Goal: Task Accomplishment & Management: Complete application form

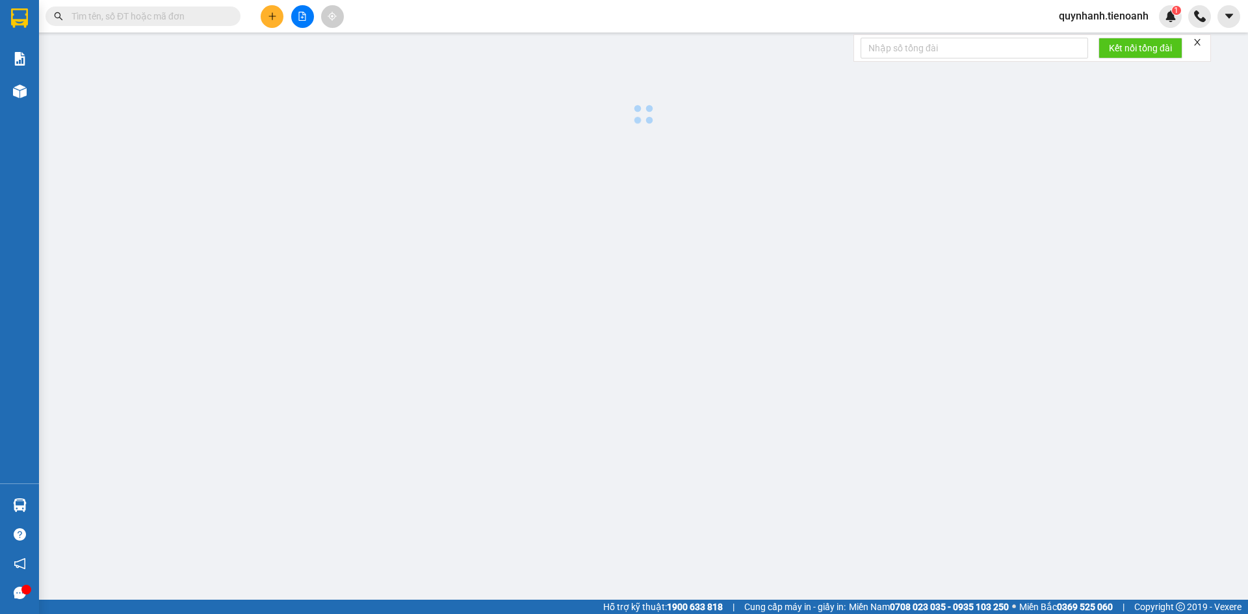
click at [134, 15] on input "text" at bounding box center [147, 16] width 153 height 14
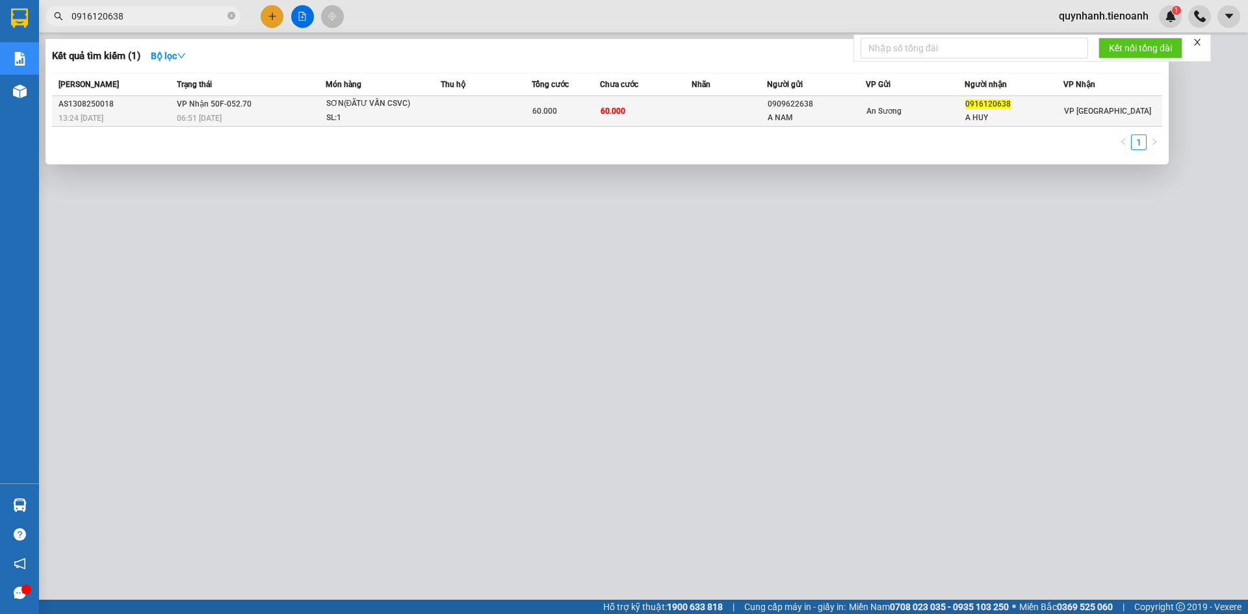
type input "0916120638"
click at [548, 110] on span "60.000" at bounding box center [544, 111] width 25 height 9
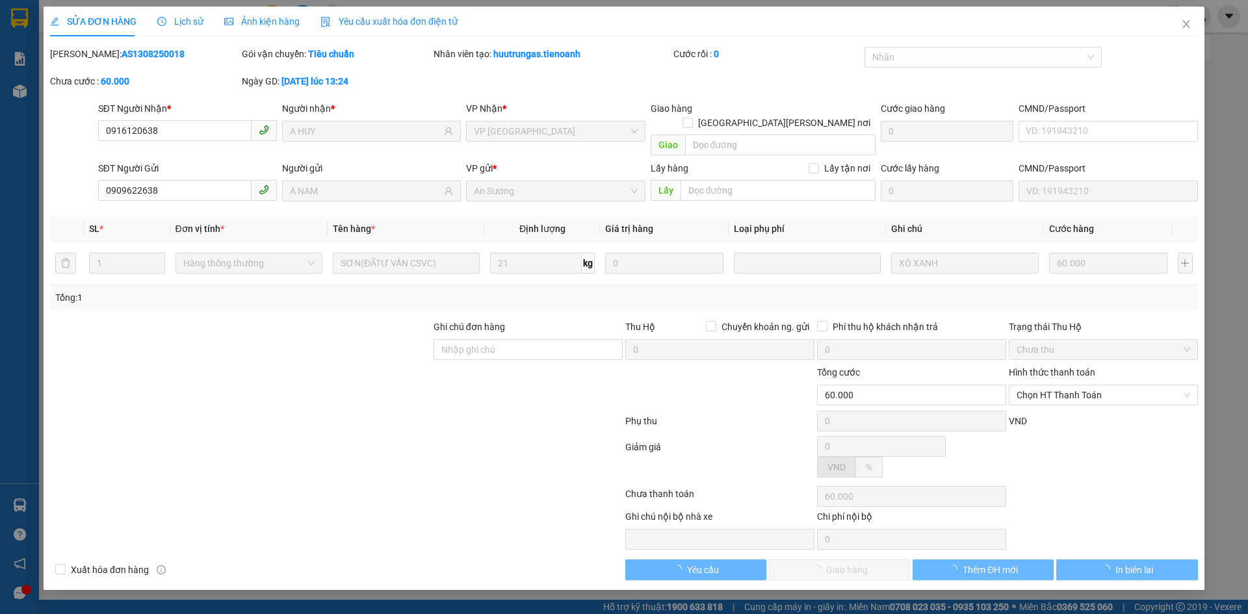
type input "0916120638"
type input "A HUY"
type input "0909622638"
type input "A NAM"
type input "60.000"
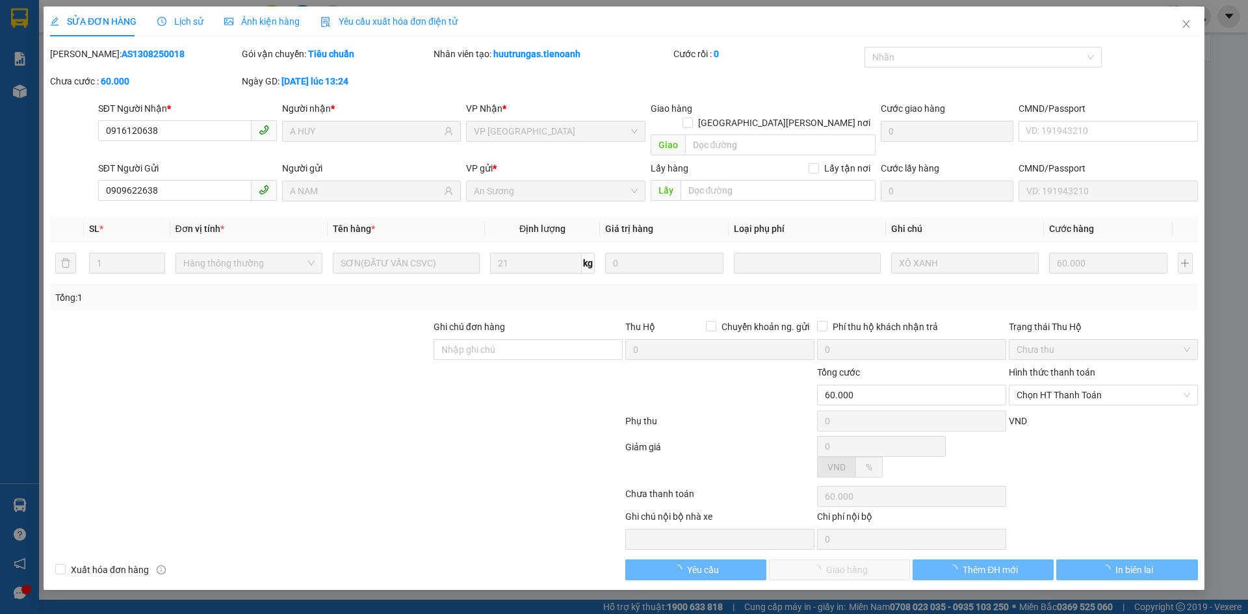
type input "60.000"
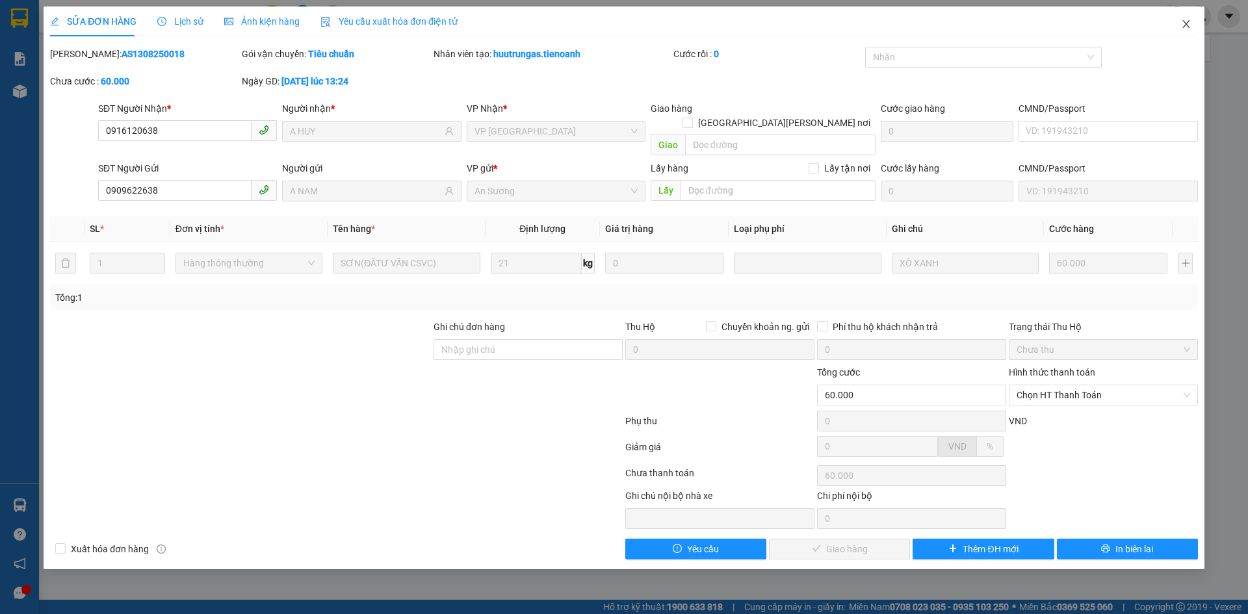
click at [1191, 24] on span "Close" at bounding box center [1186, 24] width 36 height 36
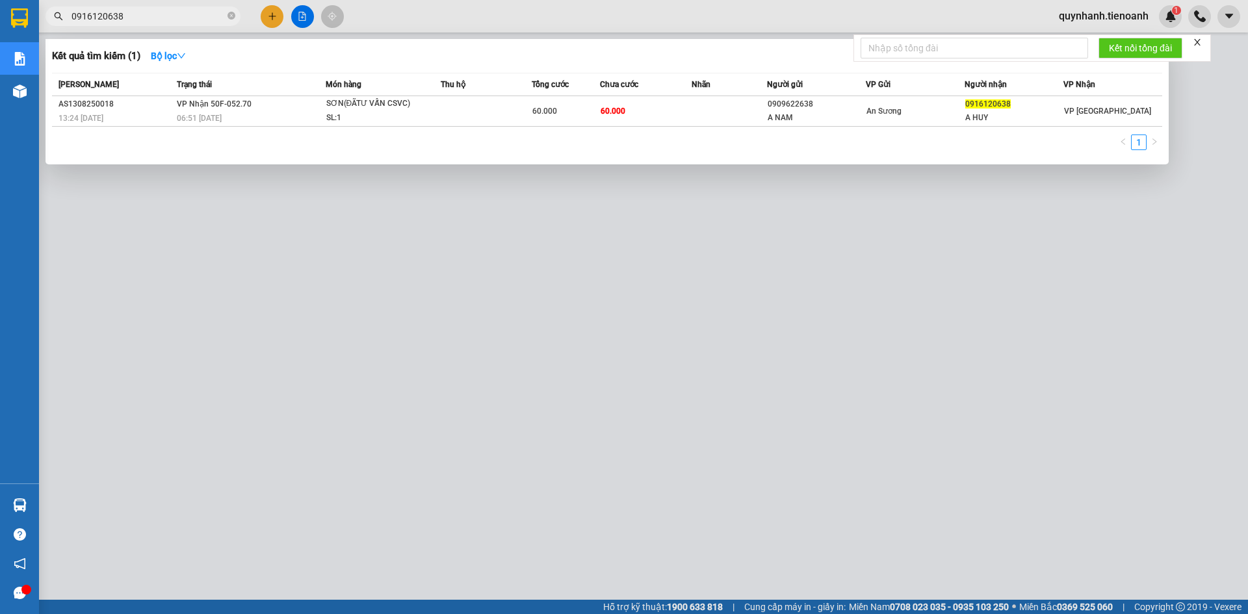
click at [174, 17] on input "0916120638" at bounding box center [147, 16] width 153 height 14
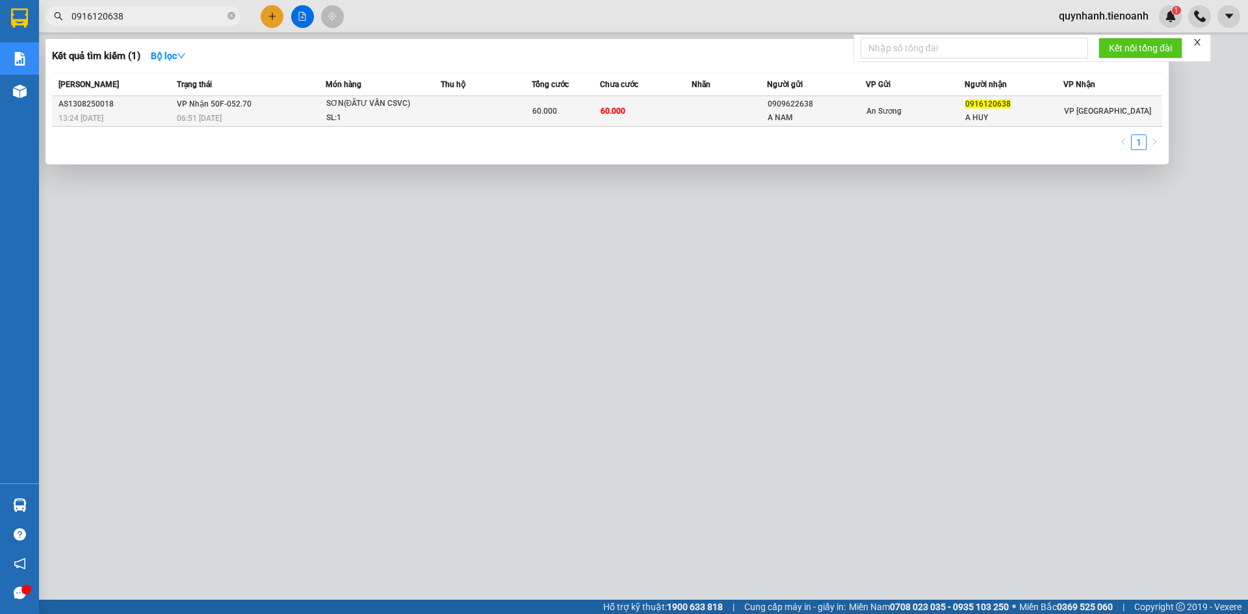
click at [800, 107] on div "0909622638" at bounding box center [816, 104] width 97 height 14
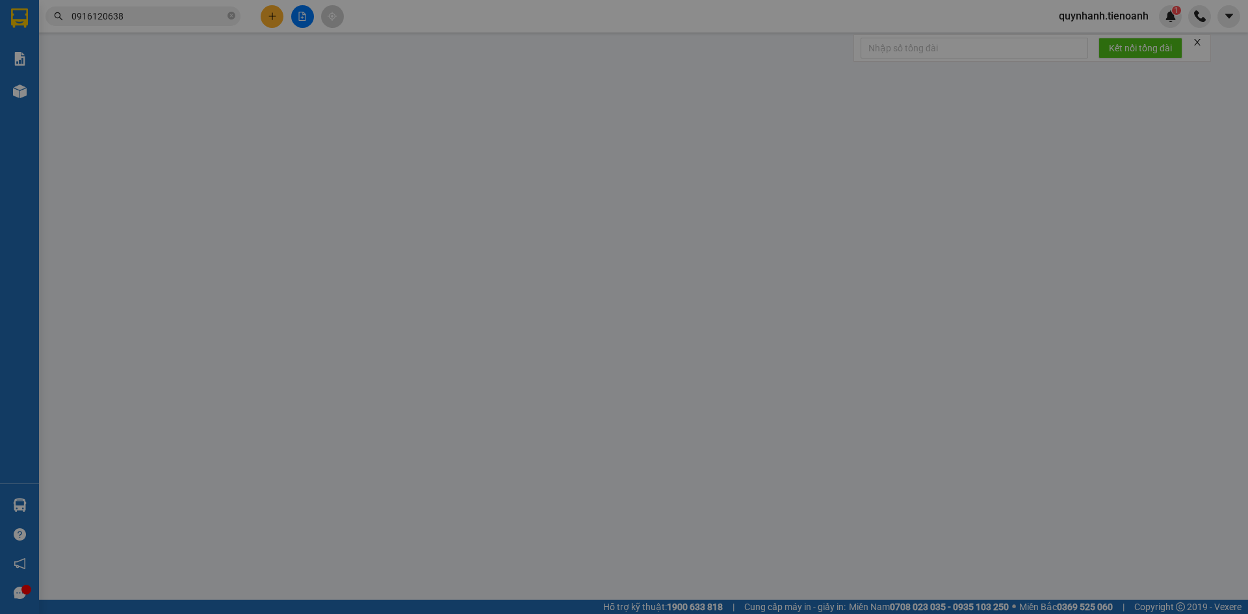
type input "0916120638"
type input "A HUY"
type input "0909622638"
type input "A NAM"
type input "60.000"
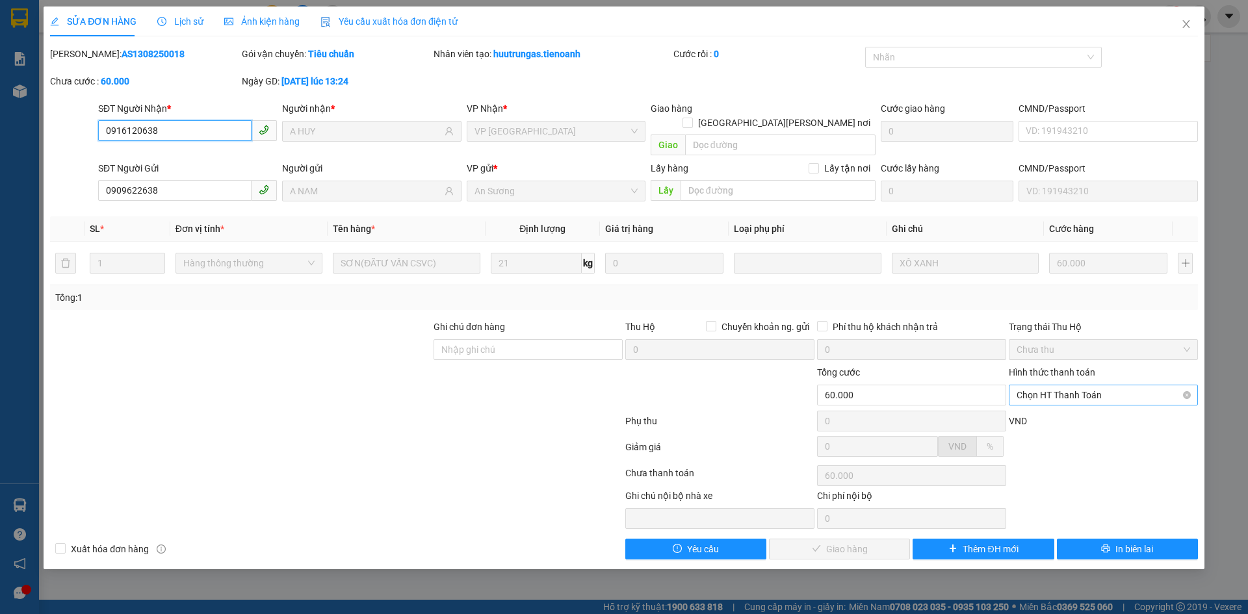
click at [1144, 385] on span "Chọn HT Thanh Toán" at bounding box center [1103, 394] width 174 height 19
click at [1044, 404] on div "Tại văn phòng" at bounding box center [1103, 407] width 174 height 14
type input "0"
click at [859, 542] on span "Giao hàng" at bounding box center [847, 549] width 42 height 14
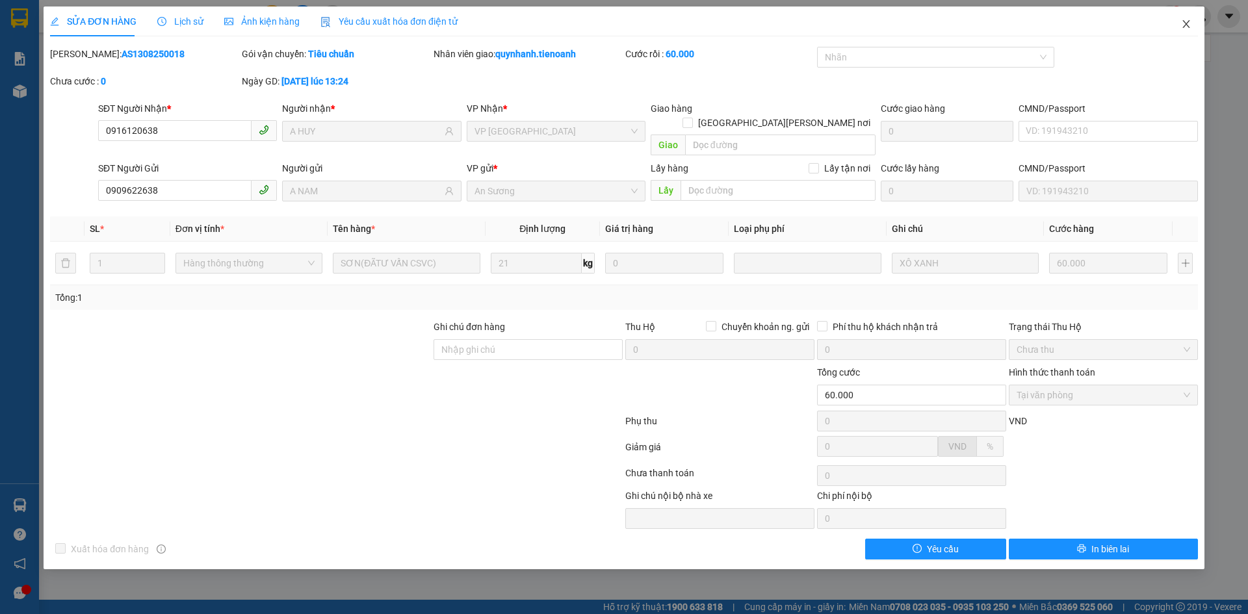
drag, startPoint x: 1180, startPoint y: 28, endPoint x: 1176, endPoint y: 36, distance: 9.0
click at [1182, 29] on icon "close" at bounding box center [1186, 24] width 10 height 10
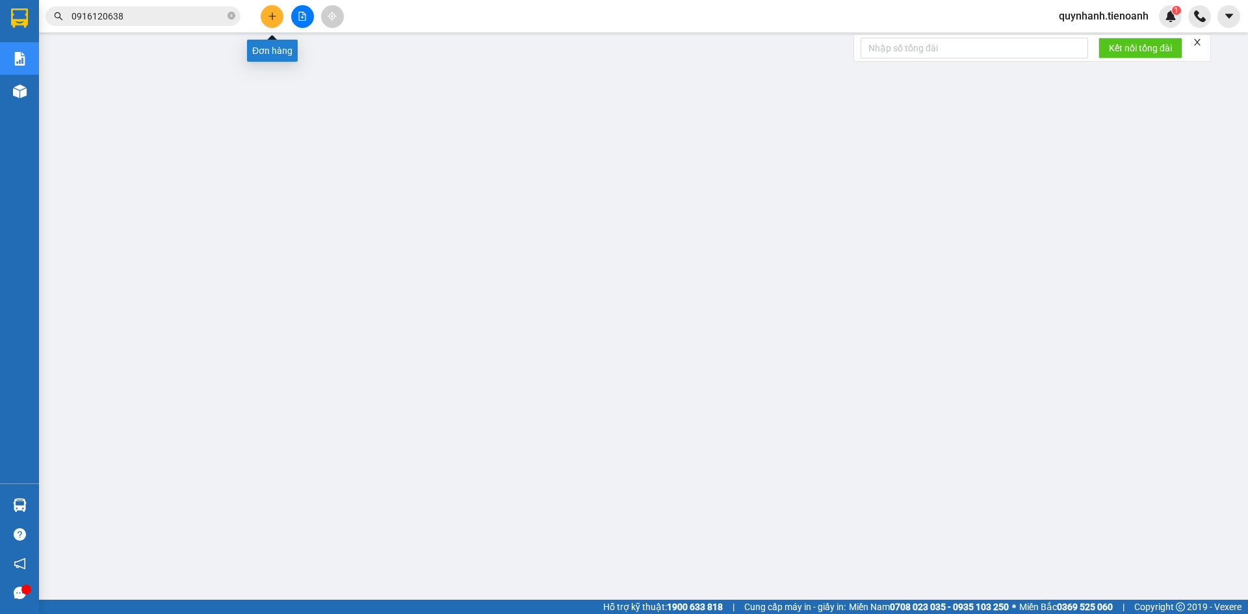
click at [272, 21] on button at bounding box center [272, 16] width 23 height 23
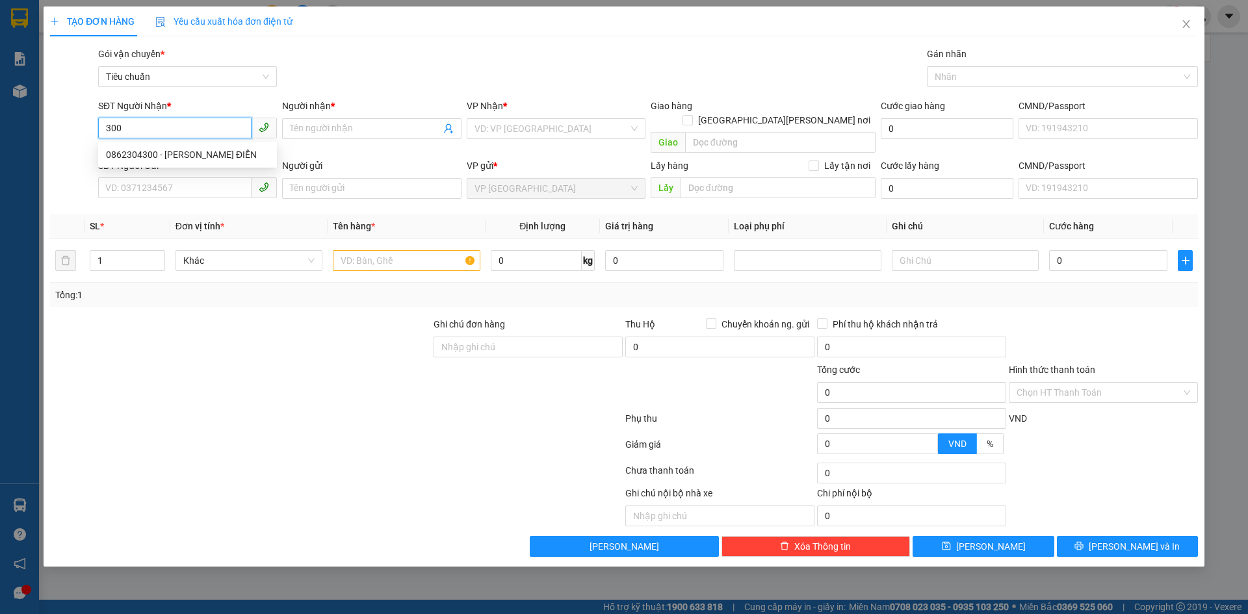
click at [185, 152] on div "0862304300 - ANH ĐIỀN" at bounding box center [187, 155] width 163 height 14
type input "0862304300"
type input "[PERSON_NAME]"
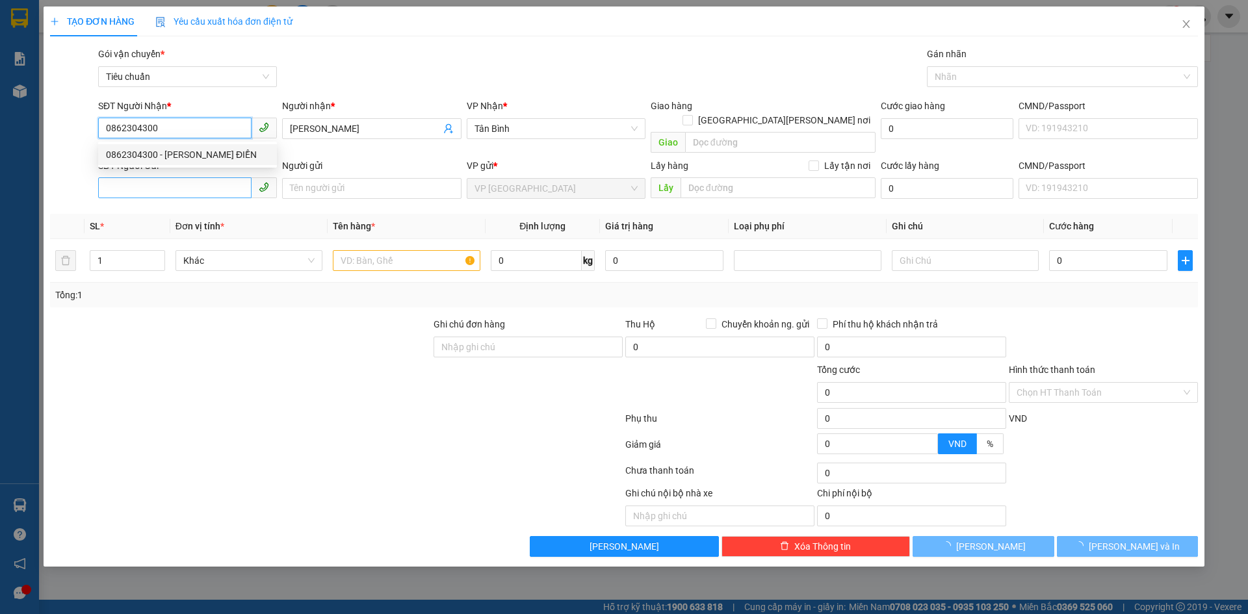
type input "40.000"
type input "0862304300"
click at [187, 178] on input "SĐT Người Gửi" at bounding box center [174, 187] width 153 height 21
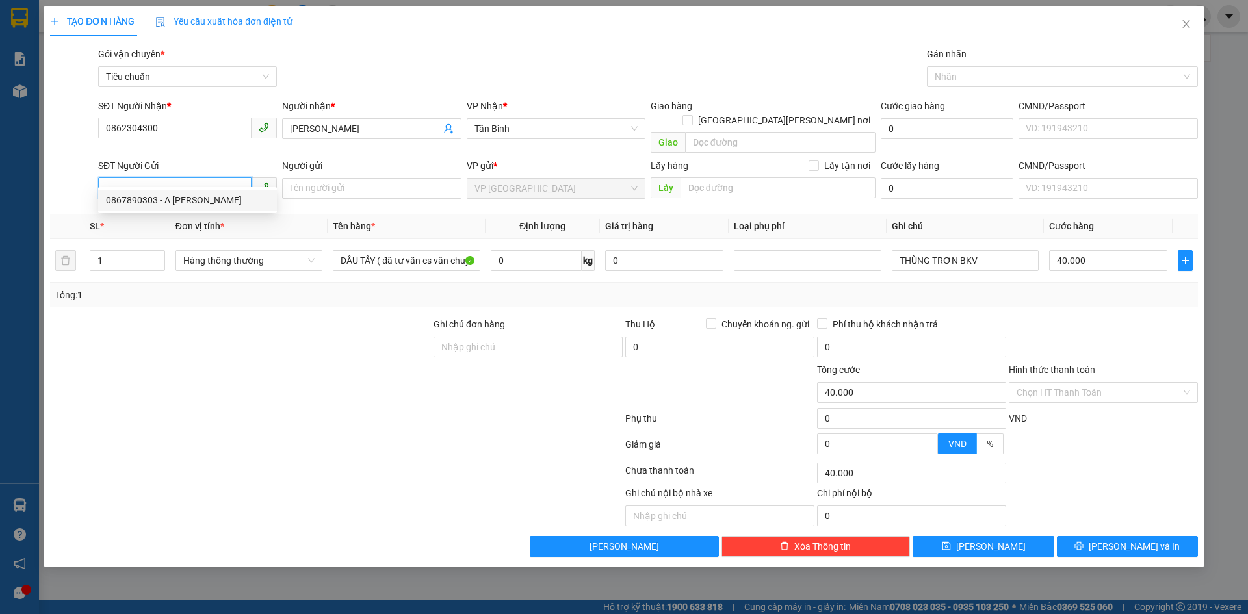
drag, startPoint x: 168, startPoint y: 195, endPoint x: 183, endPoint y: 193, distance: 15.1
click at [168, 194] on div "0867890303 - A QUANG" at bounding box center [187, 200] width 163 height 14
type input "0867890303"
type input "A QUANG"
click at [526, 250] on input "0" at bounding box center [536, 260] width 91 height 21
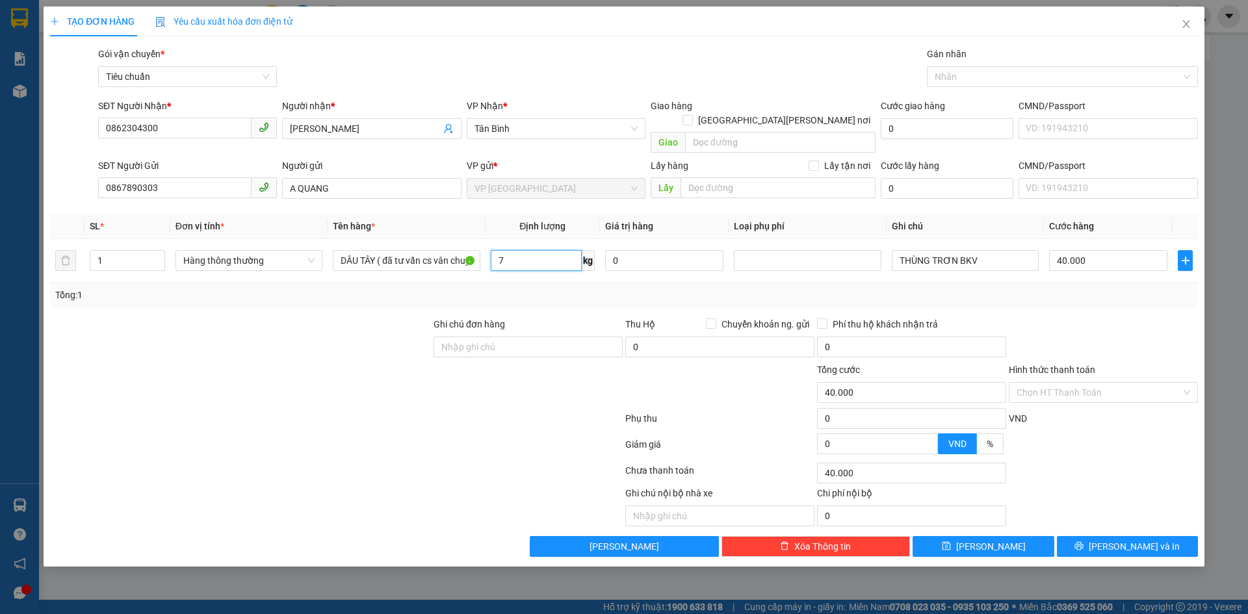
type input "7"
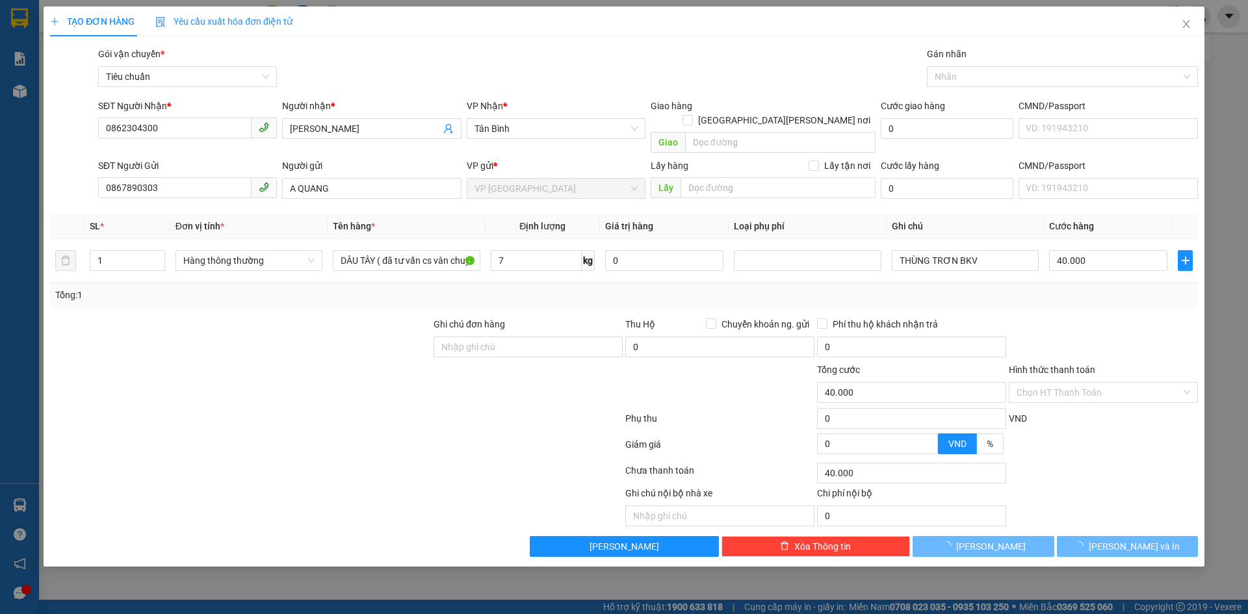
click at [521, 296] on div "Transit Pickup Surcharge Ids Transit Deliver Surcharge Ids Transit Deliver Surc…" at bounding box center [624, 302] width 1148 height 510
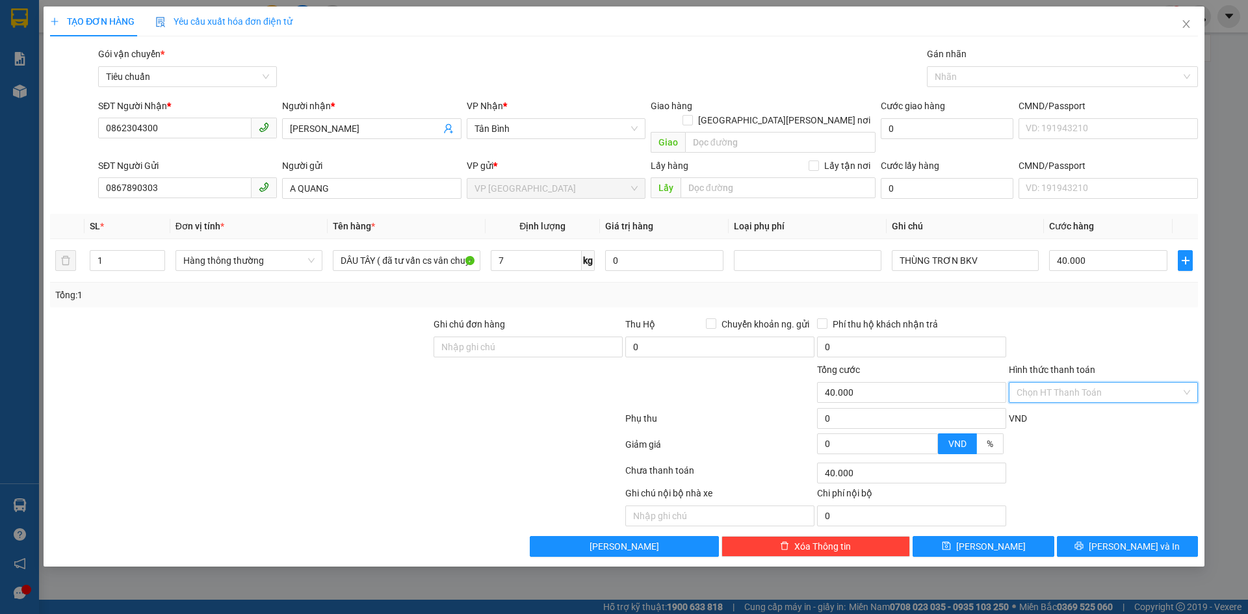
click at [1118, 383] on input "Hình thức thanh toán" at bounding box center [1098, 392] width 164 height 19
click at [1081, 404] on div "Tại văn phòng" at bounding box center [1103, 404] width 174 height 14
type input "0"
click at [1127, 539] on span "Lưu và In" at bounding box center [1134, 546] width 91 height 14
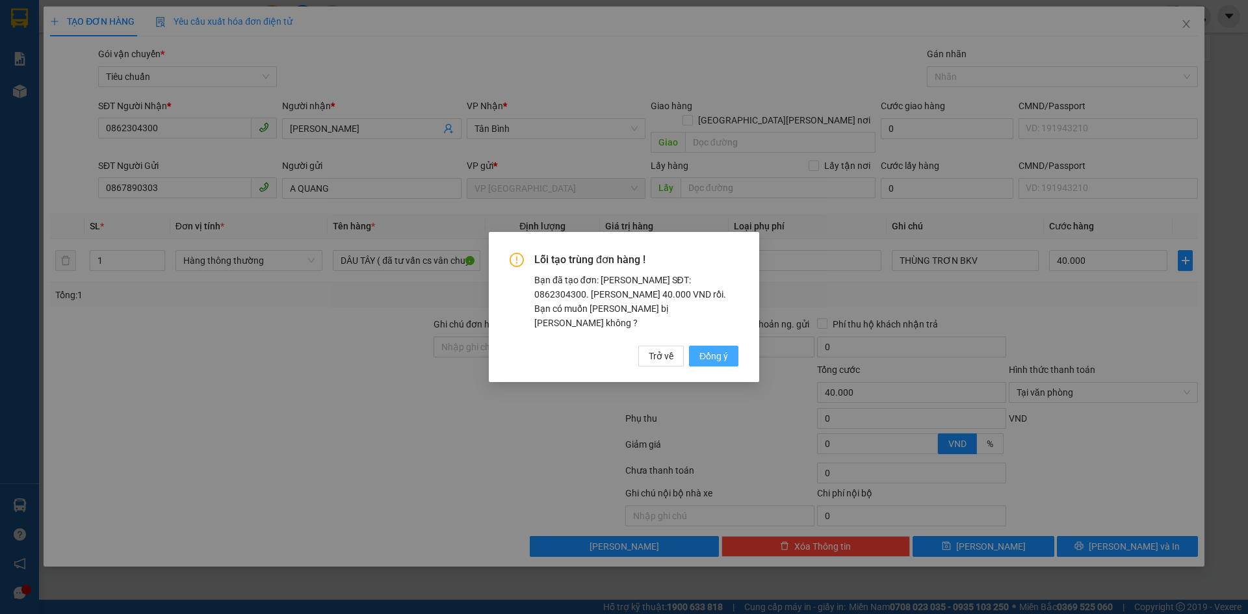
click at [711, 351] on span "Đồng ý" at bounding box center [713, 356] width 29 height 14
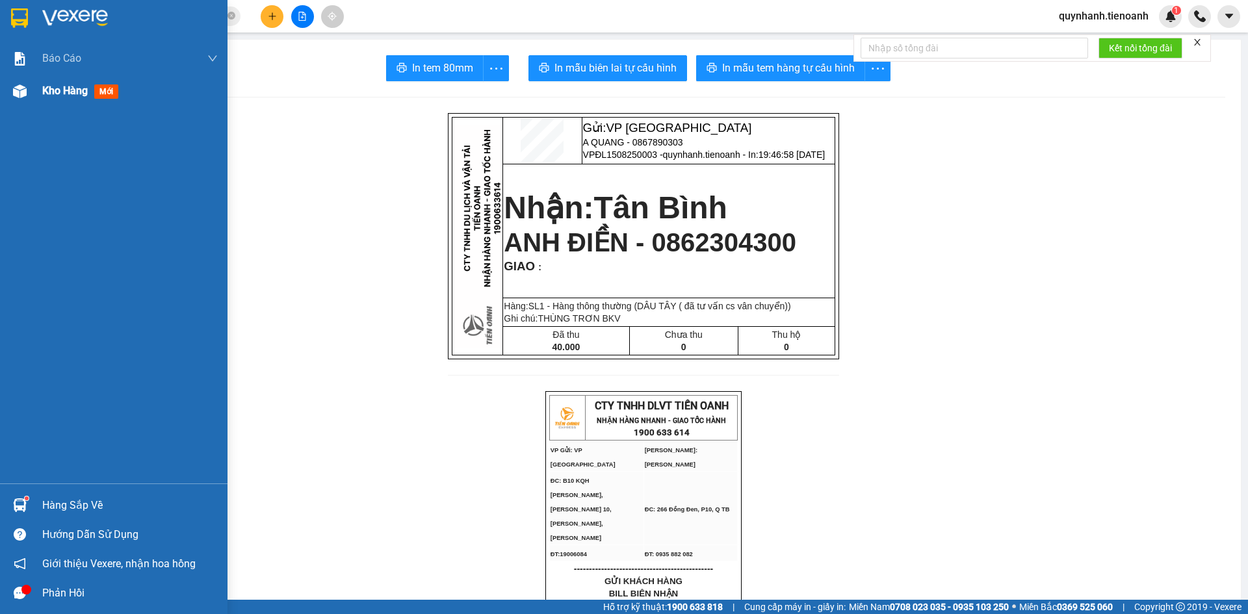
drag, startPoint x: 75, startPoint y: 89, endPoint x: 94, endPoint y: 103, distance: 22.7
click at [76, 89] on span "Kho hàng" at bounding box center [64, 90] width 45 height 12
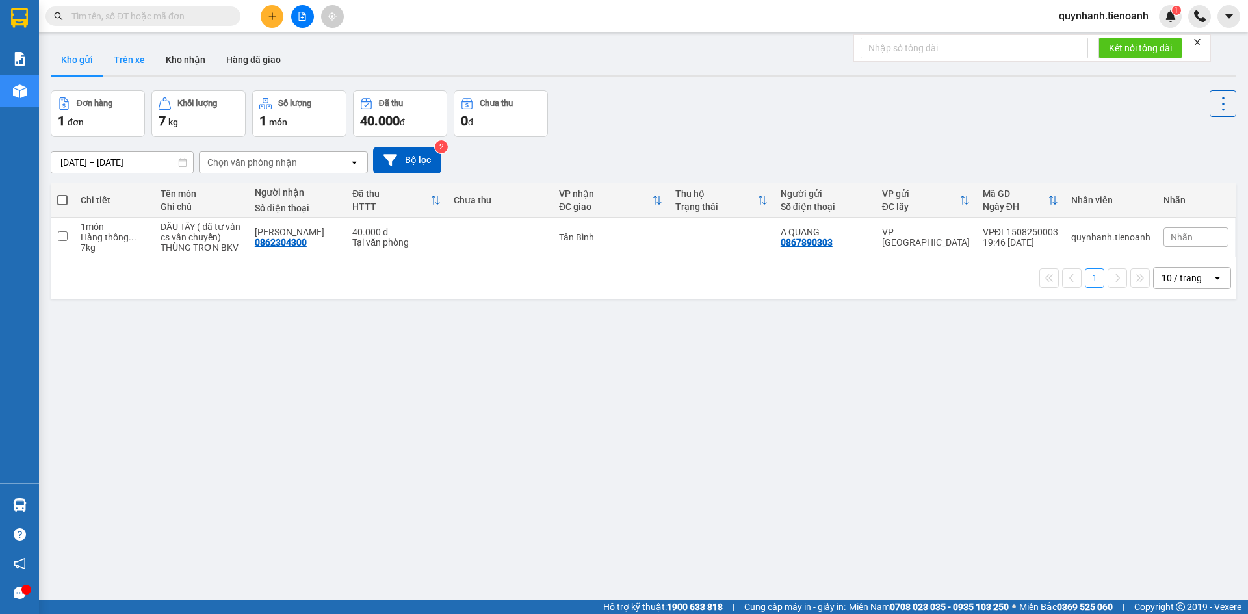
click at [109, 63] on button "Trên xe" at bounding box center [129, 59] width 52 height 31
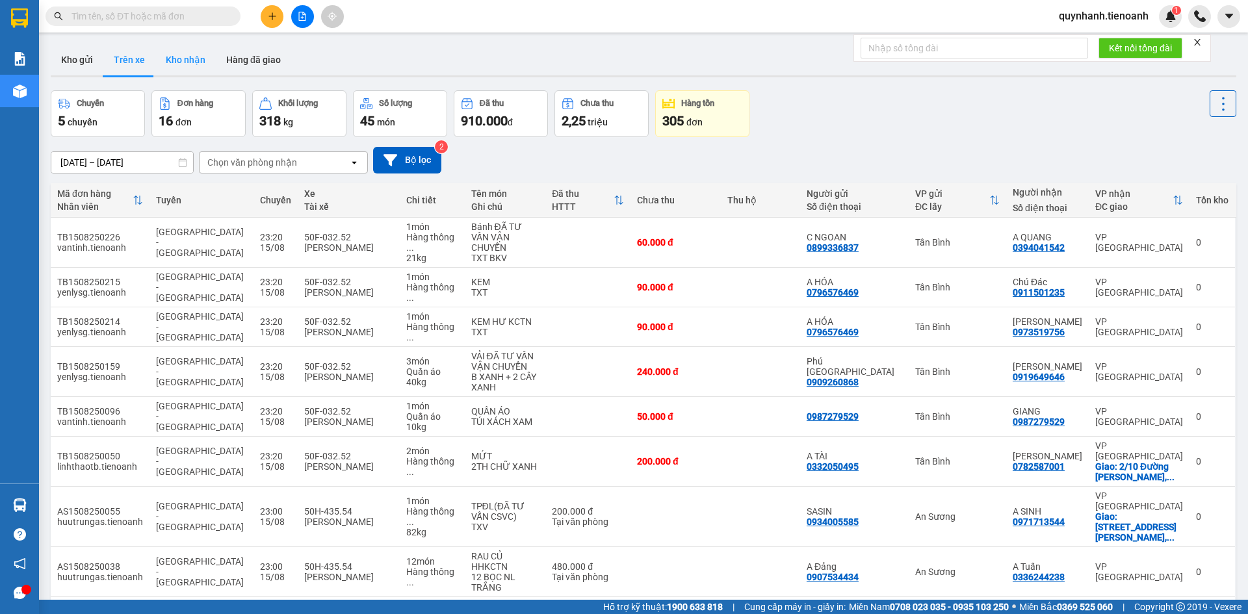
click at [198, 66] on button "Kho nhận" at bounding box center [185, 59] width 60 height 31
type input "[DATE] – [DATE]"
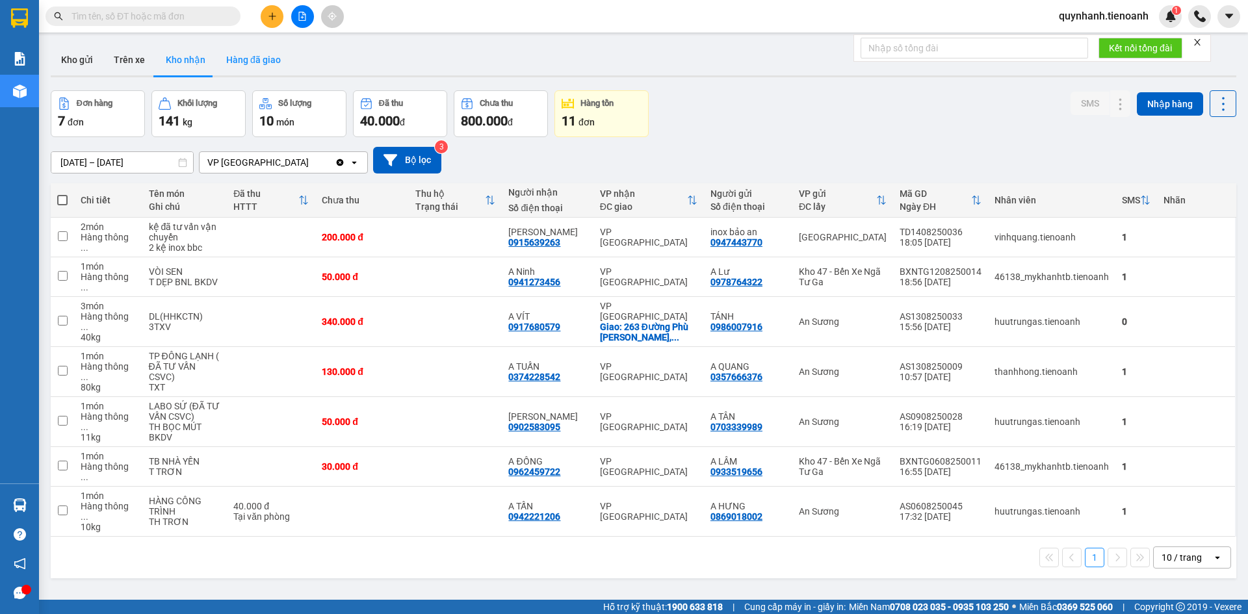
click at [265, 59] on button "Hàng đã giao" at bounding box center [253, 59] width 75 height 31
